Goal: Task Accomplishment & Management: Manage account settings

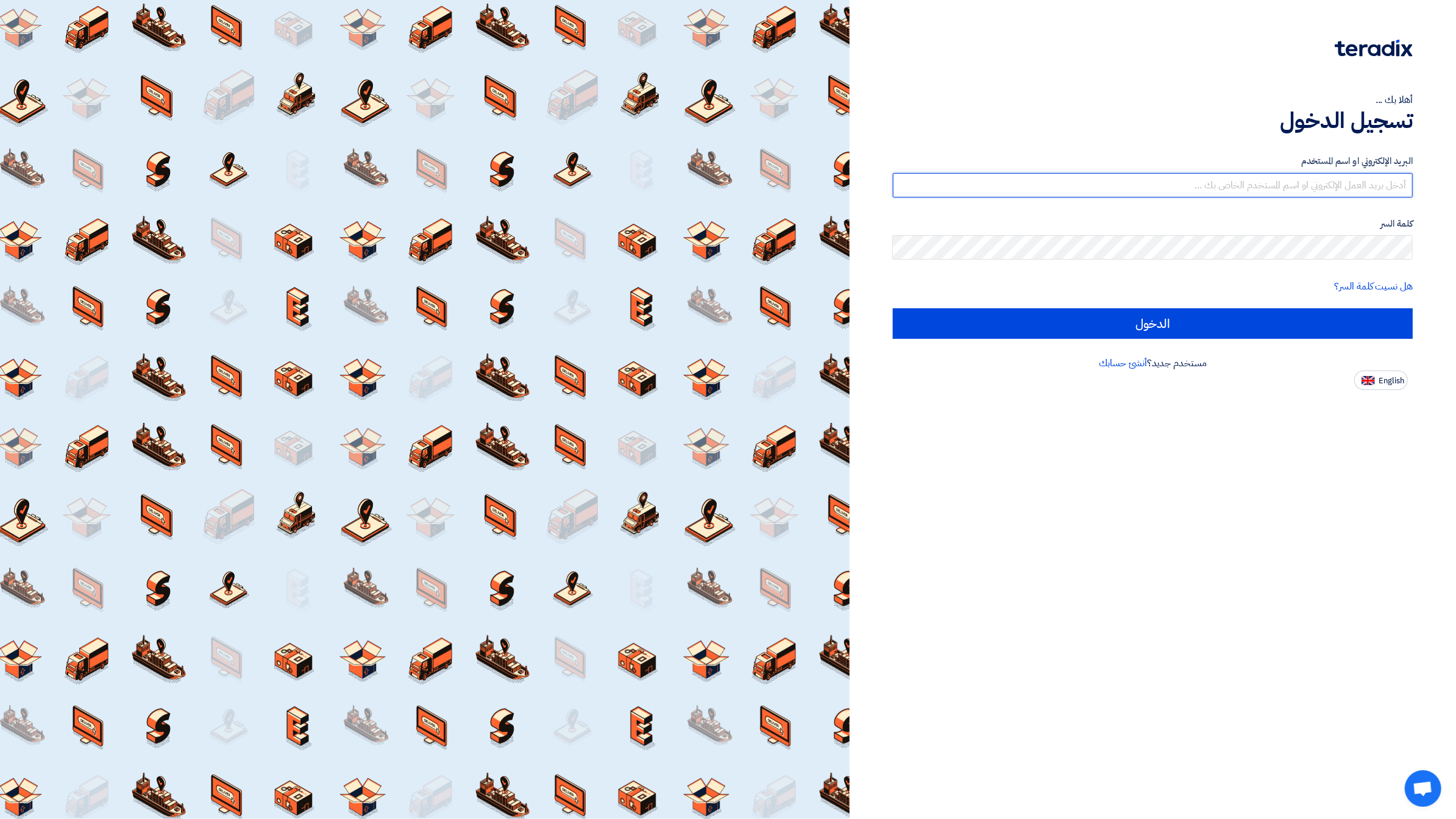
click at [1292, 177] on input "text" at bounding box center [1152, 184] width 520 height 25
type input "[PERSON_NAME][EMAIL_ADDRESS][DOMAIN_NAME]"
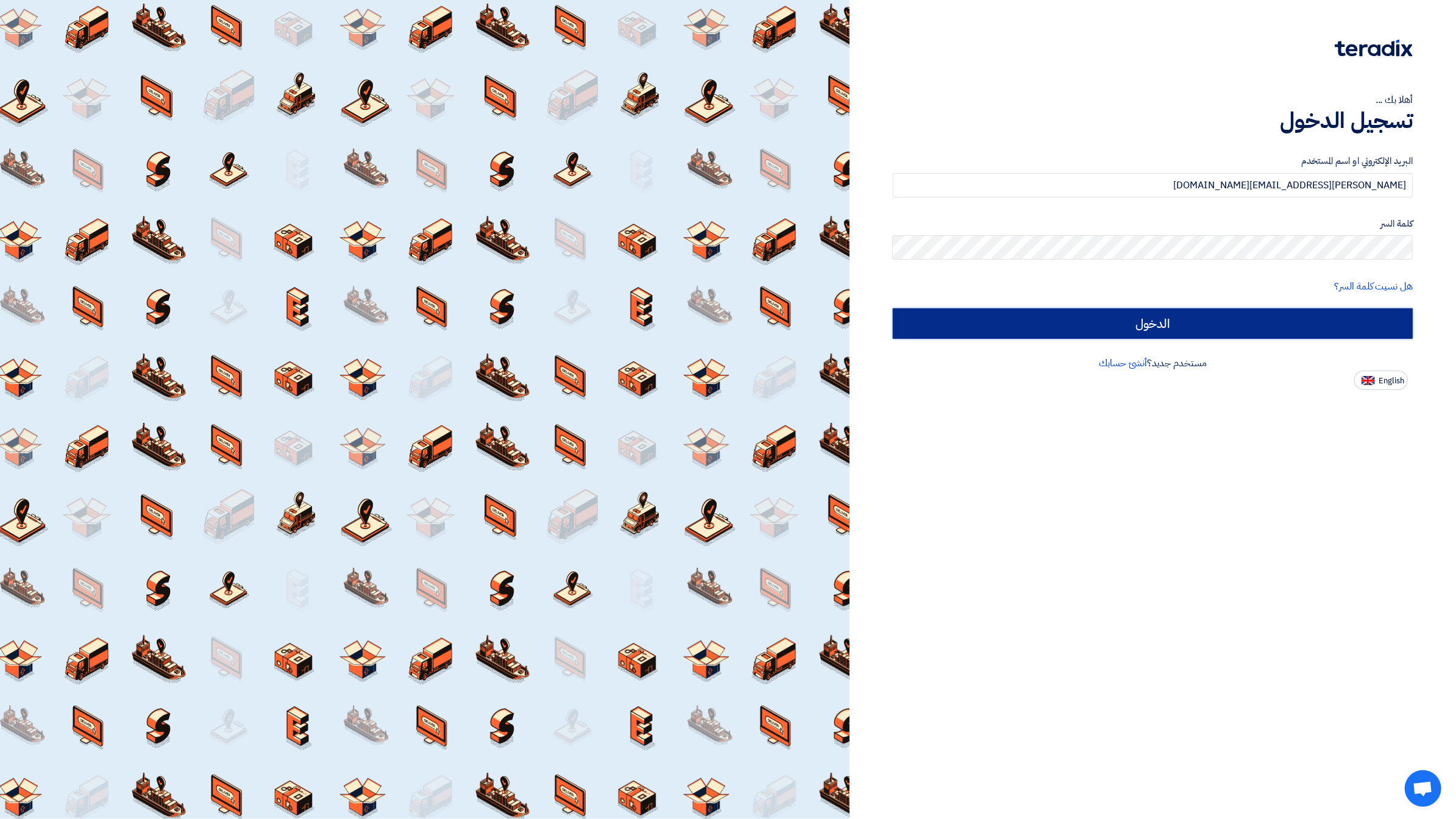
click at [1243, 314] on input "الدخول" at bounding box center [1152, 323] width 520 height 30
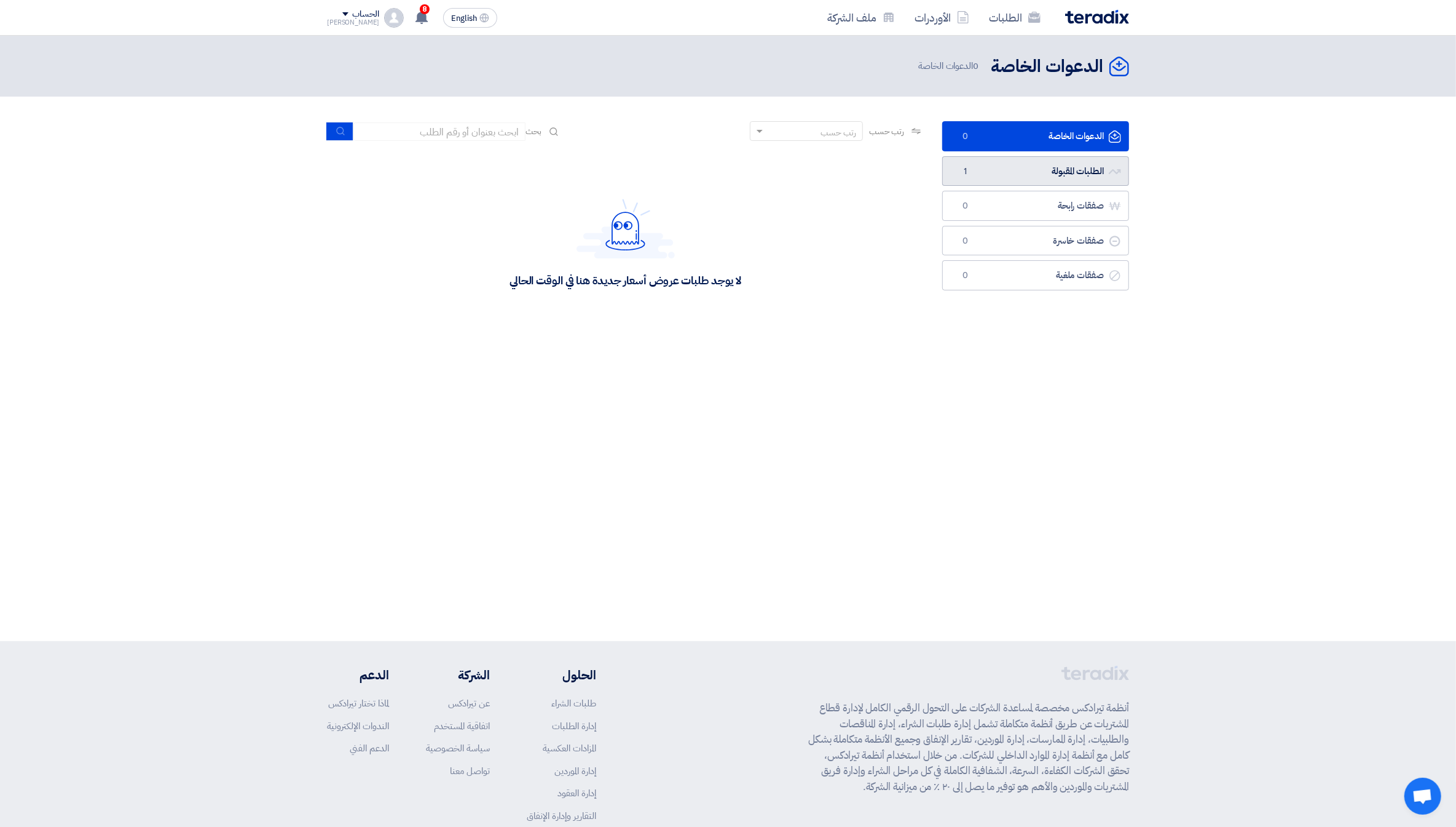
click at [1062, 177] on link "الطلبات المقبولة الطلبات المقبولة 1" at bounding box center [1036, 171] width 187 height 30
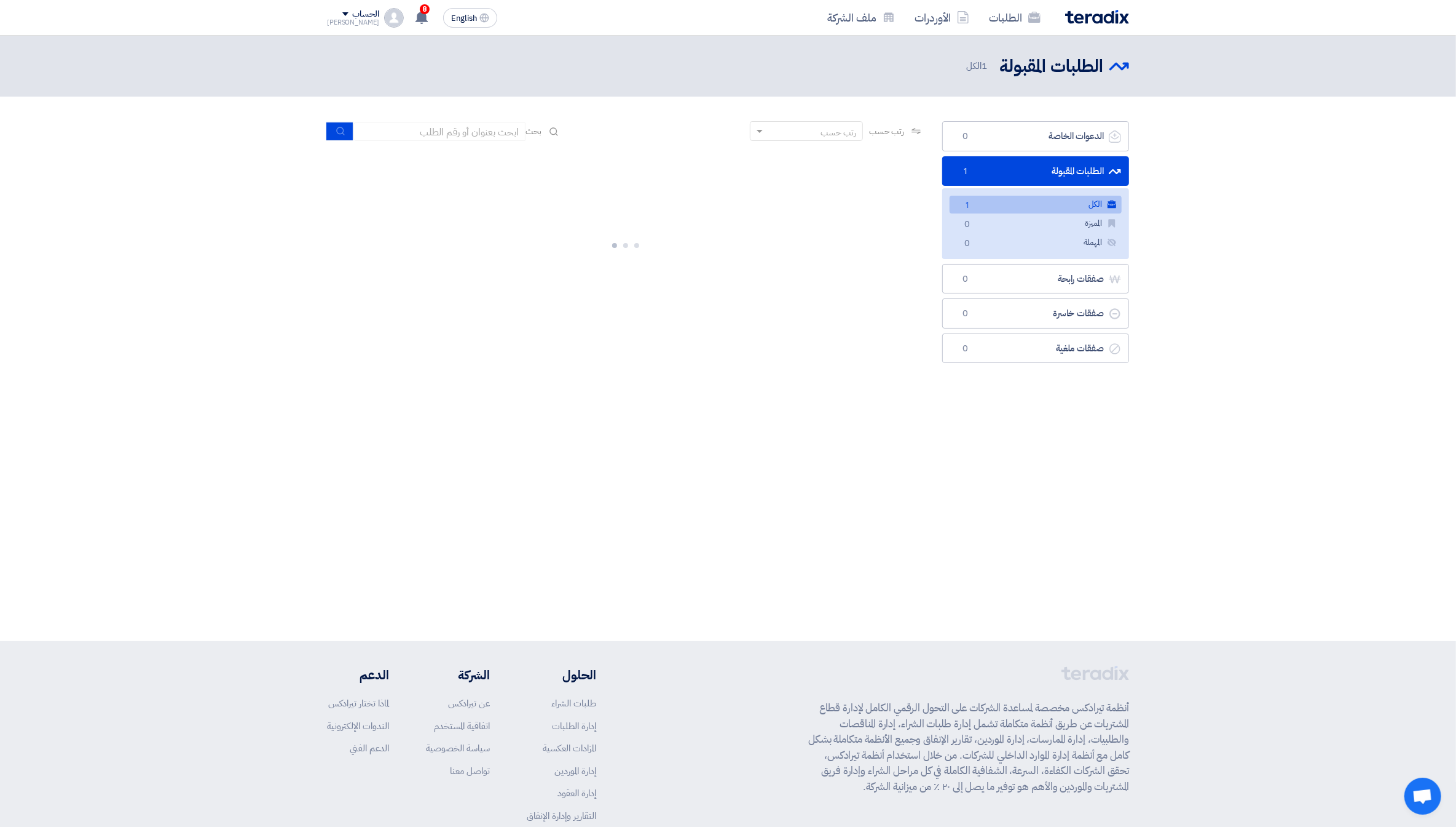
click at [1044, 207] on link "الكل الكل 1" at bounding box center [1036, 204] width 172 height 18
click at [841, 168] on link "RFP-[DATE][DATE]" at bounding box center [738, 171] width 246 height 11
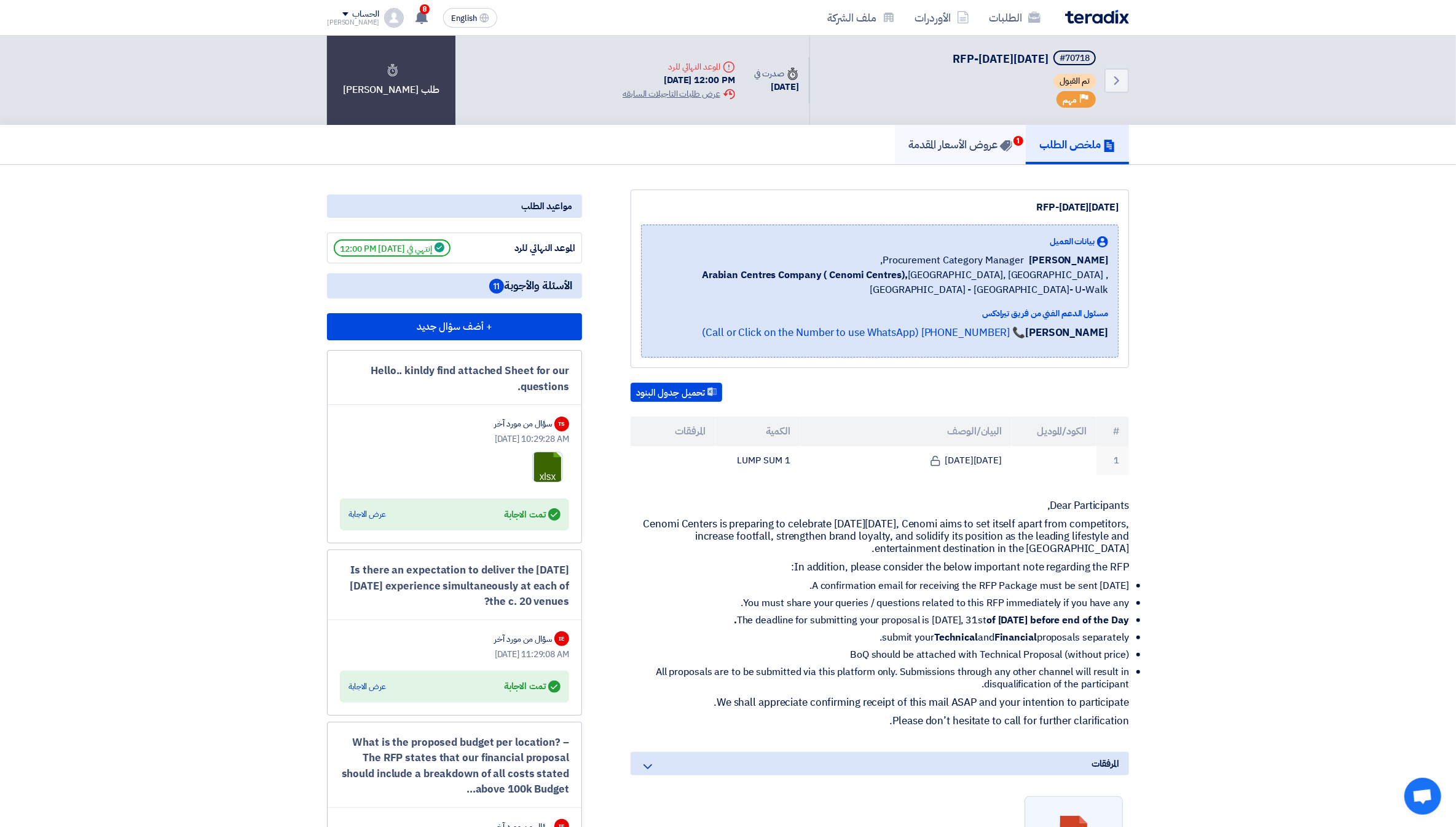
click at [970, 143] on h5 "عروض الأسعار المقدمة 1" at bounding box center [960, 144] width 104 height 14
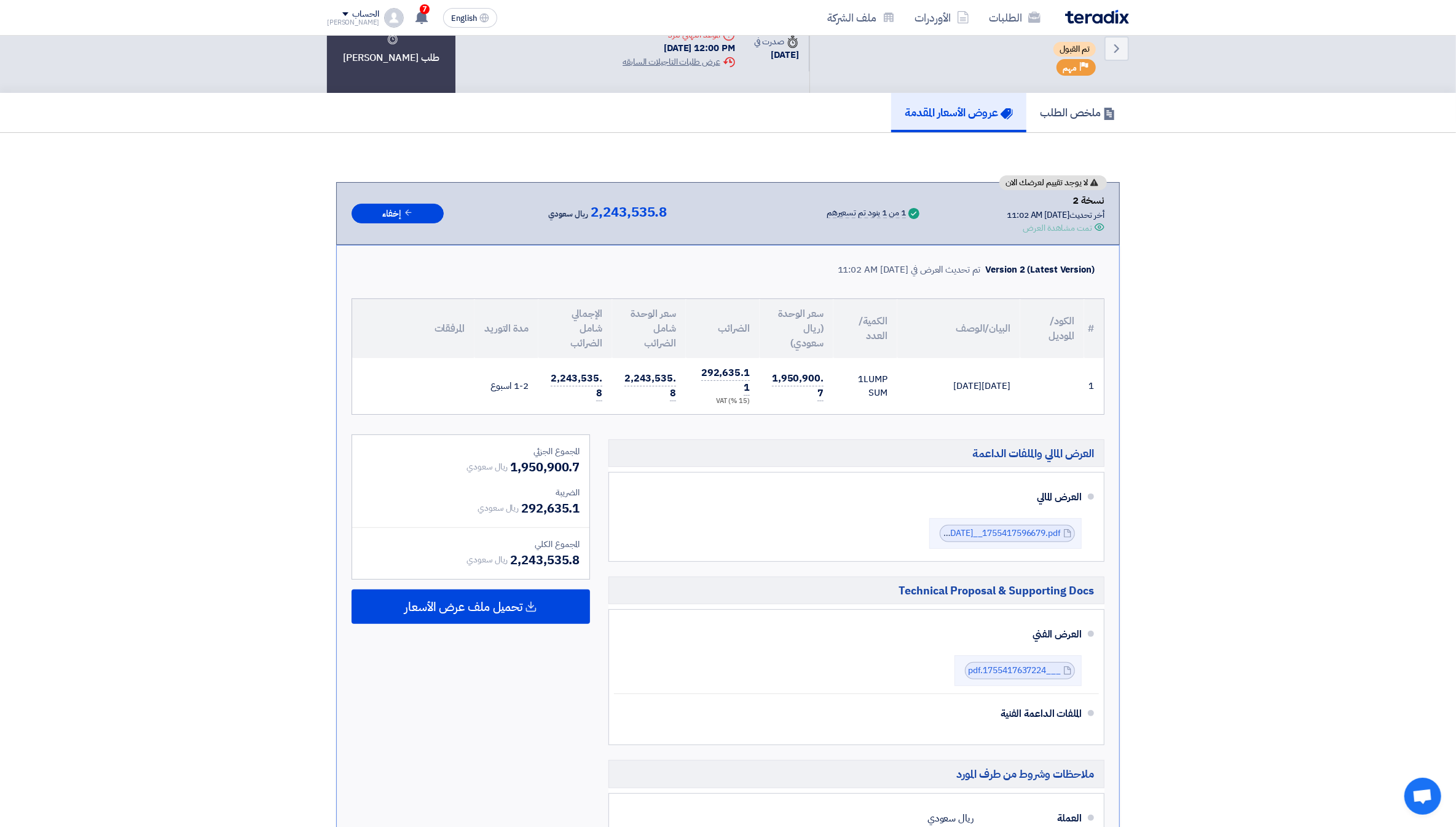
scroll to position [29, 0]
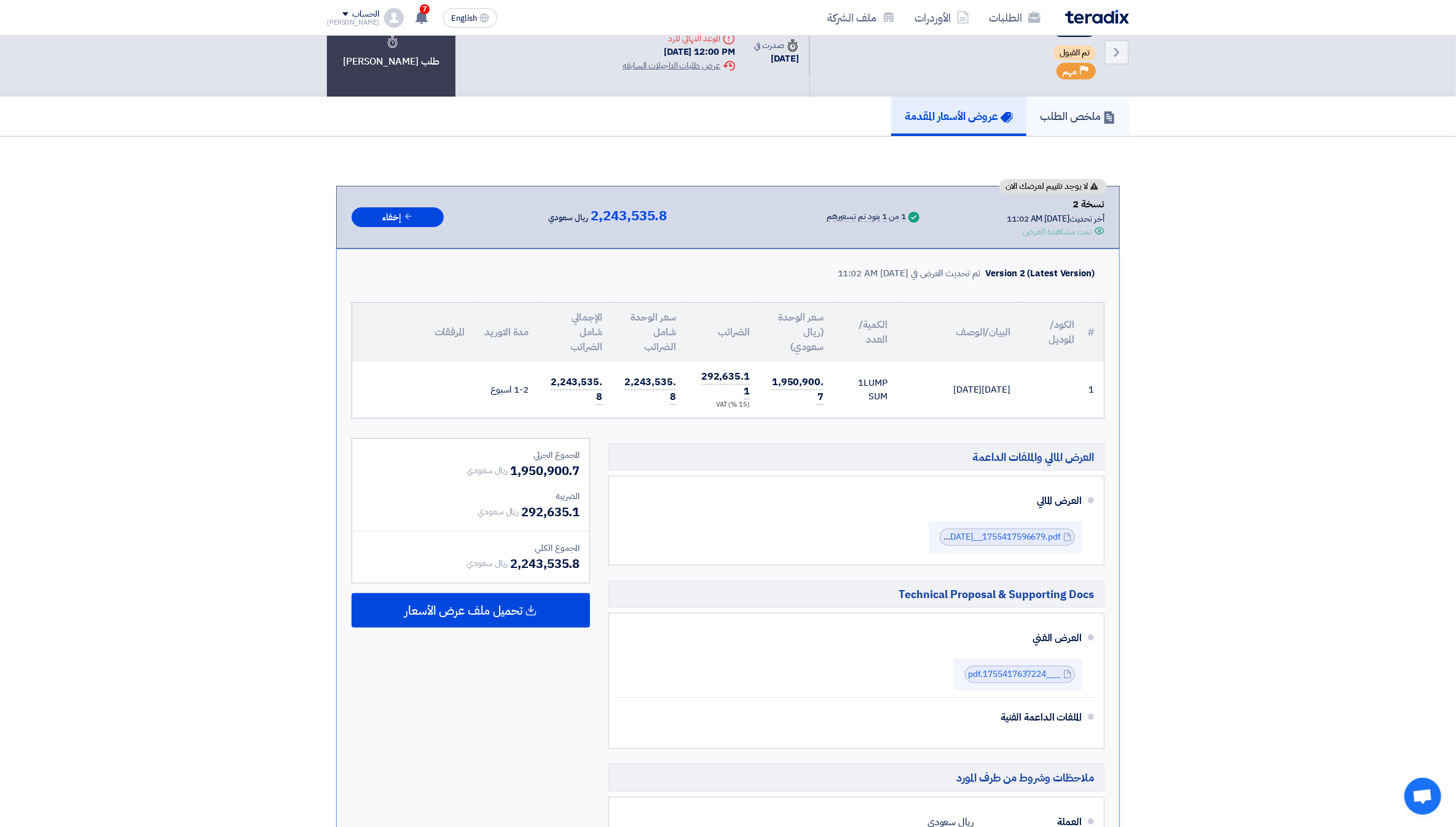
click at [1075, 120] on h5 "ملخص الطلب" at bounding box center [1078, 115] width 76 height 14
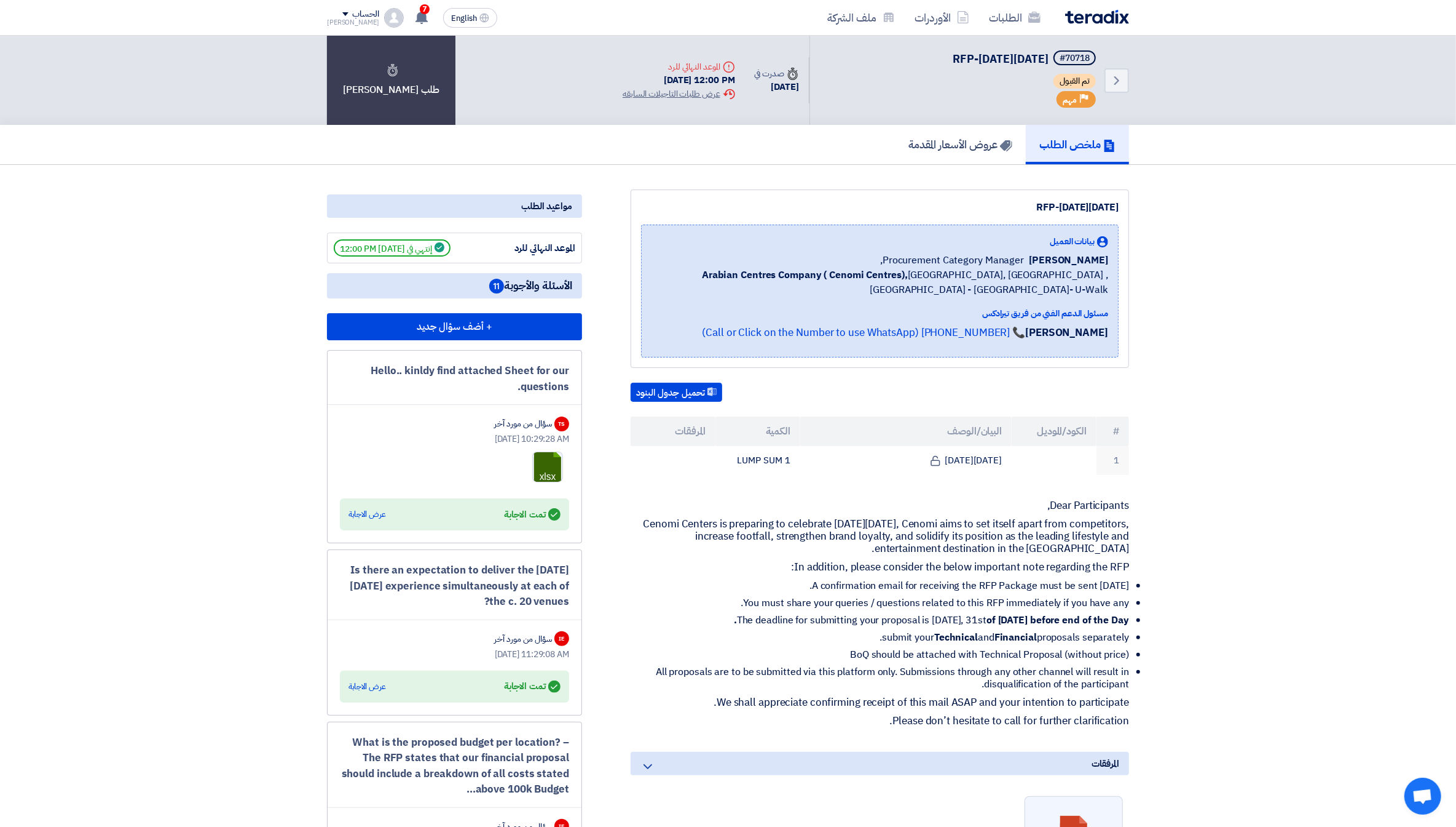
click at [1107, 146] on icon at bounding box center [1109, 145] width 12 height 12
click at [917, 138] on h5 "عروض الأسعار المقدمة" at bounding box center [960, 144] width 104 height 14
